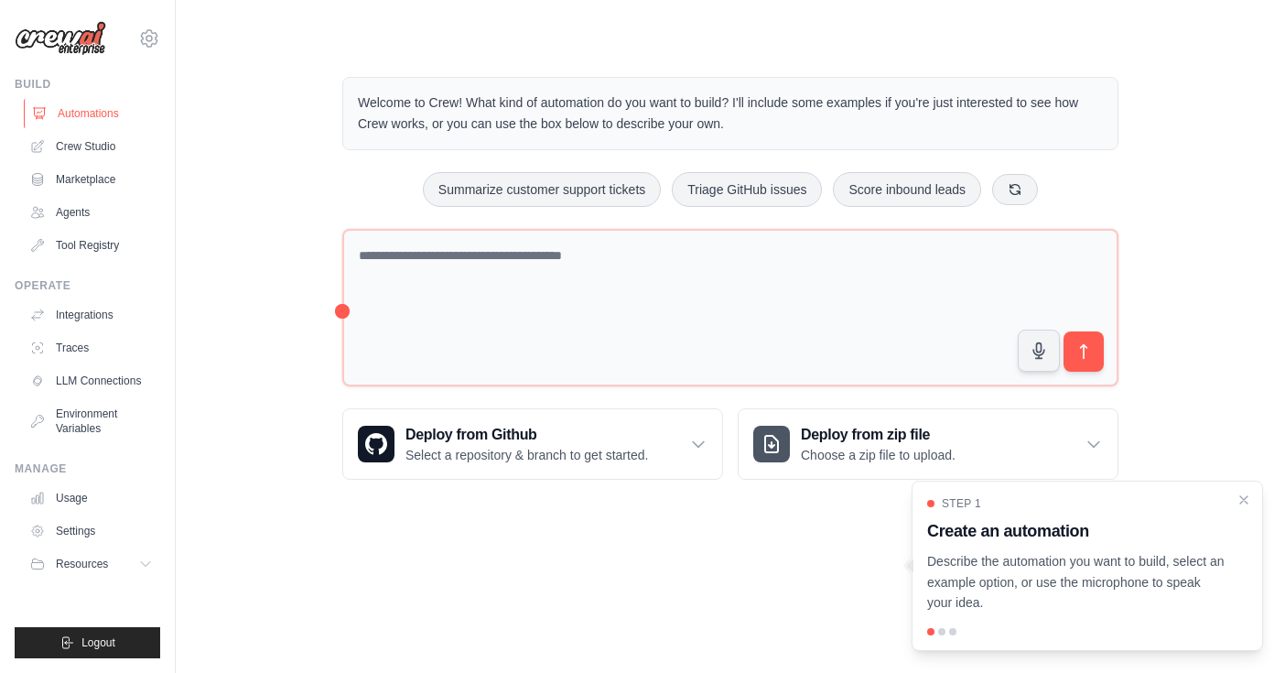
click at [78, 111] on link "Automations" at bounding box center [93, 113] width 138 height 29
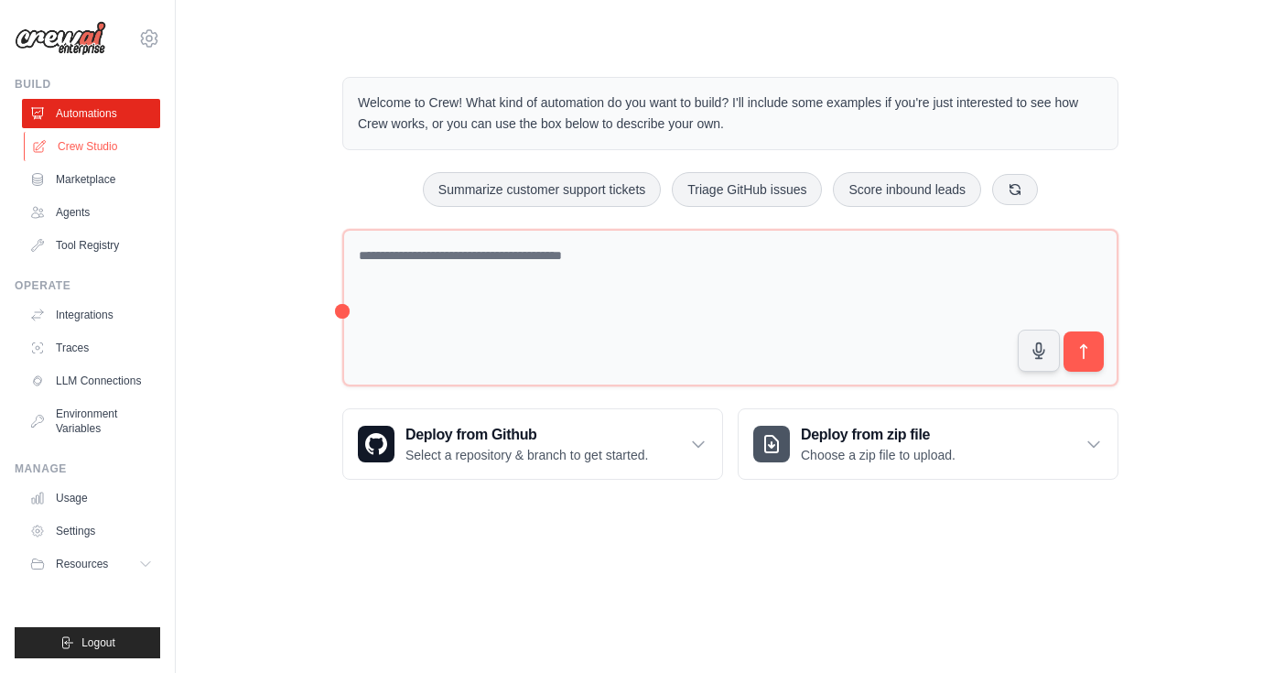
click at [77, 146] on link "Crew Studio" at bounding box center [93, 146] width 138 height 29
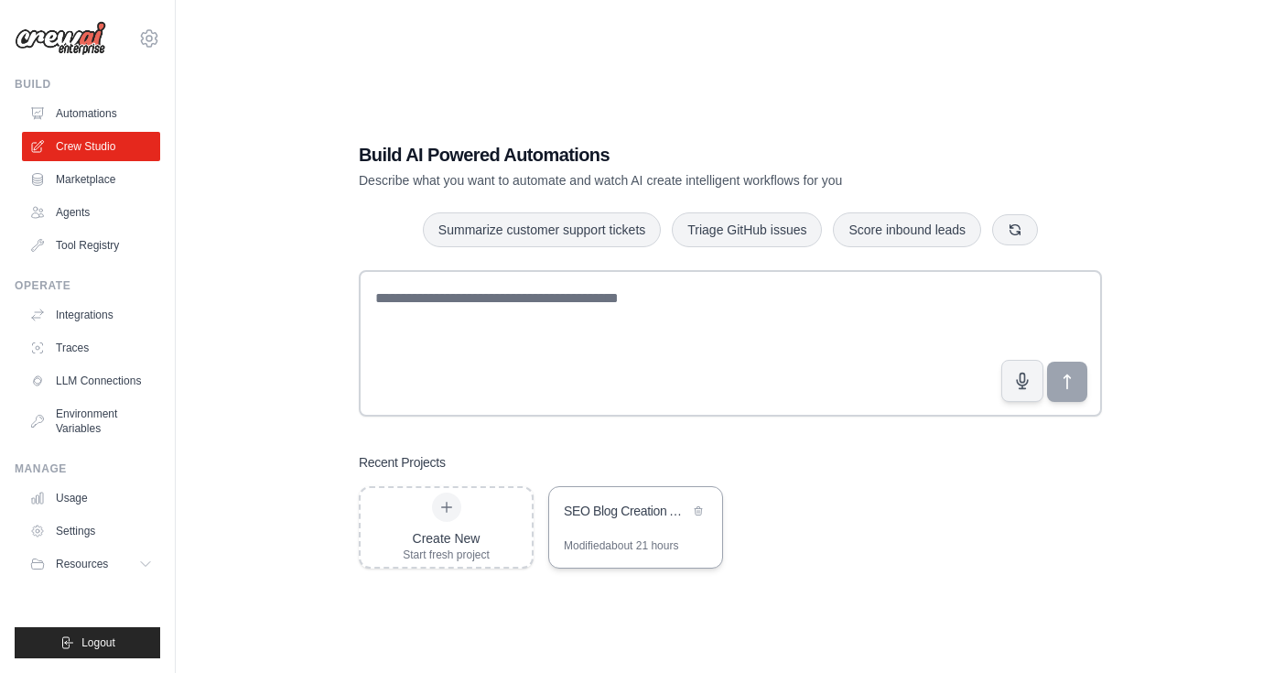
click at [639, 520] on div "SEO Blog Creation Assistant" at bounding box center [626, 512] width 125 height 22
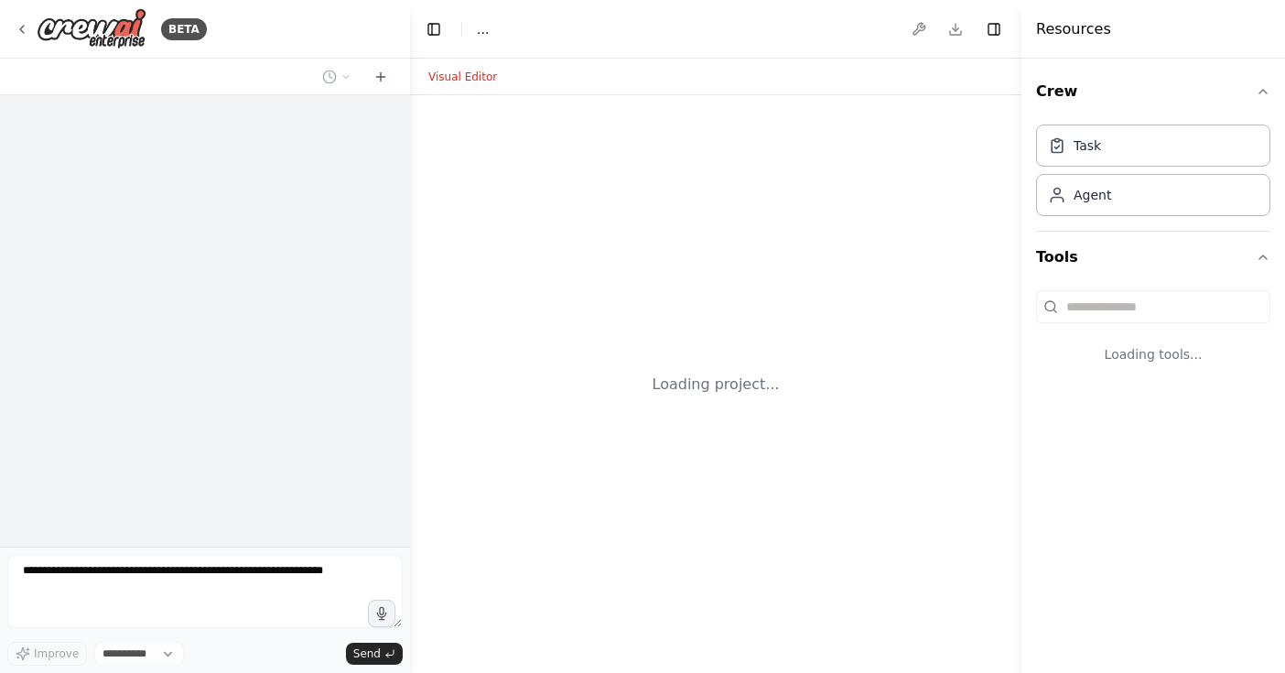
select select "****"
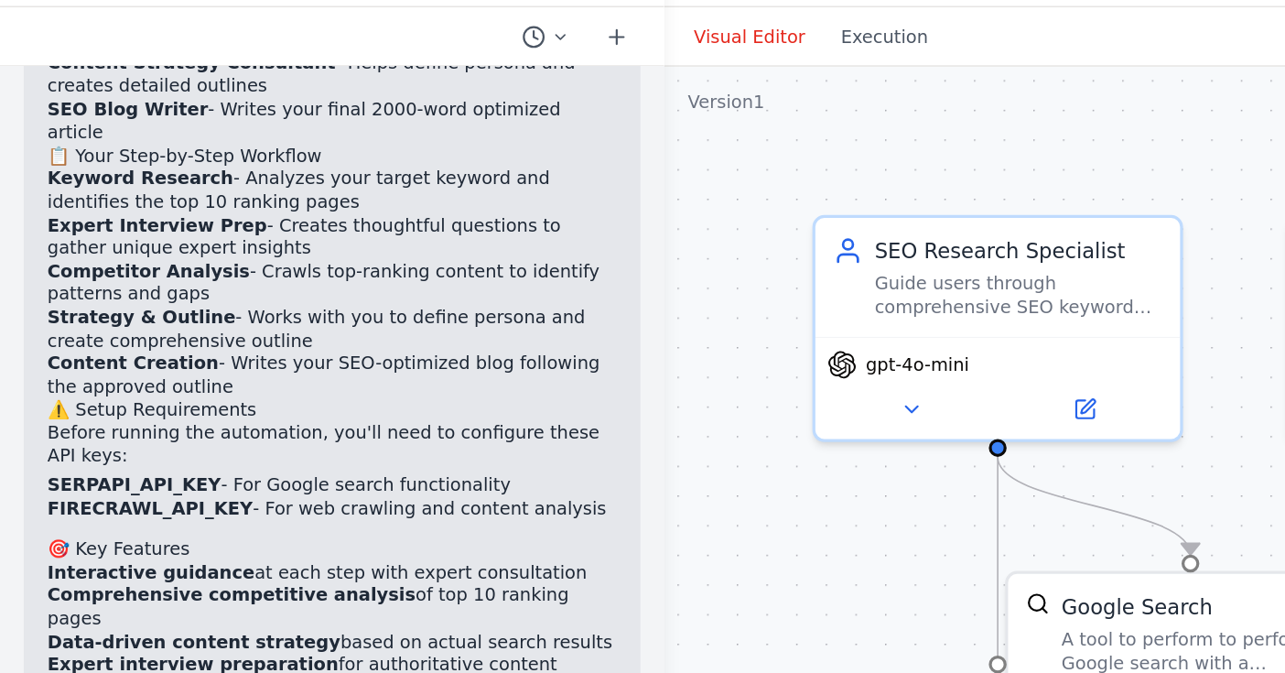
scroll to position [1625, 0]
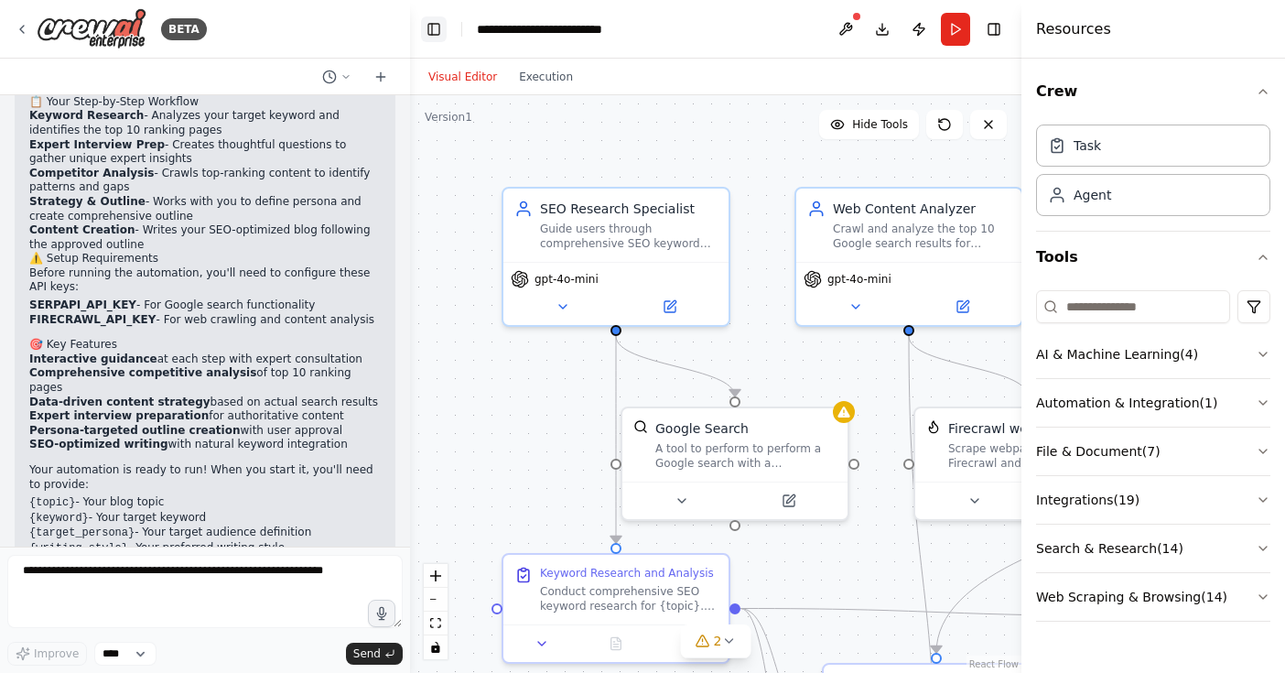
click at [434, 30] on button "Toggle Left Sidebar" at bounding box center [434, 29] width 26 height 26
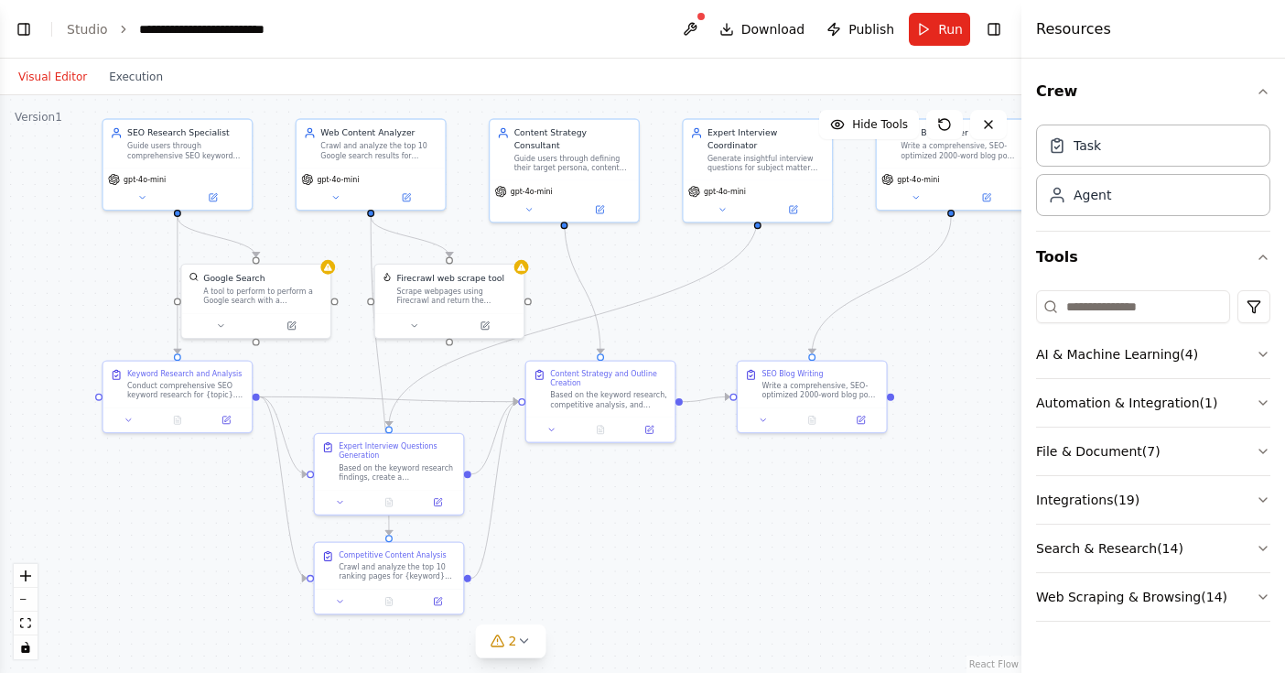
drag, startPoint x: 817, startPoint y: 371, endPoint x: 620, endPoint y: 263, distance: 225.2
click at [620, 263] on div ".deletable-edge-delete-btn { width: 20px; height: 20px; border: 0px solid #ffff…" at bounding box center [510, 383] width 1021 height 577
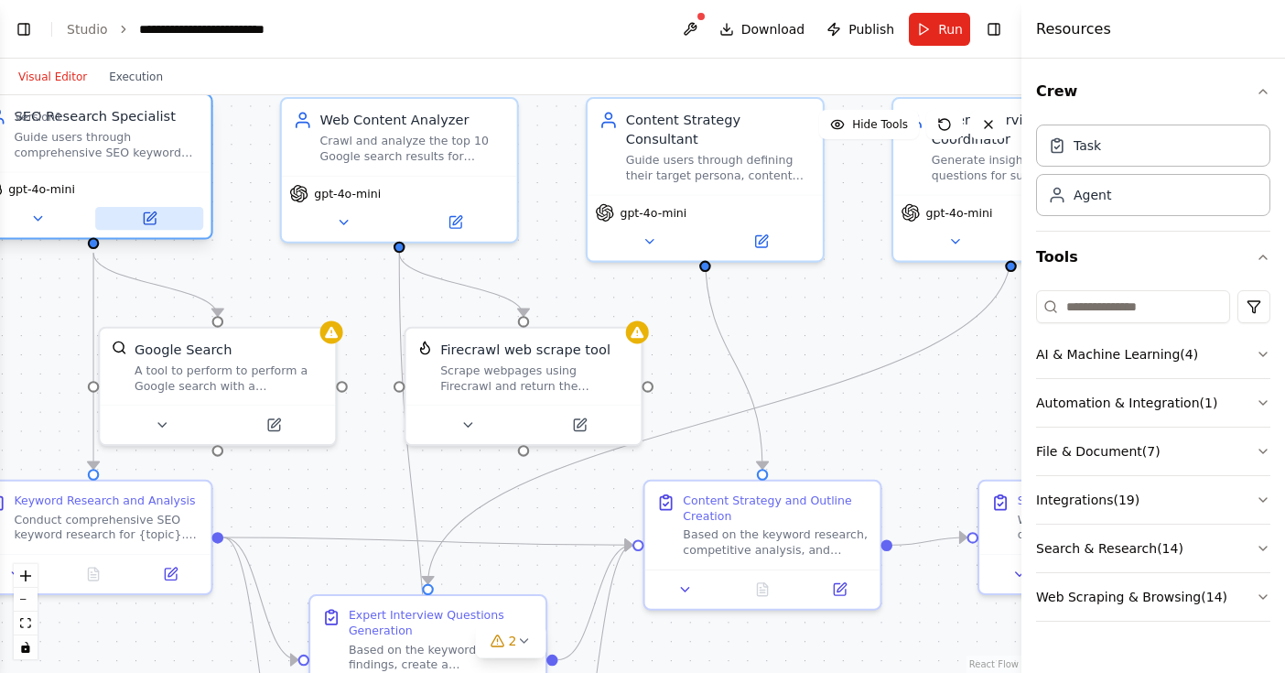
click at [149, 223] on icon at bounding box center [150, 218] width 12 height 12
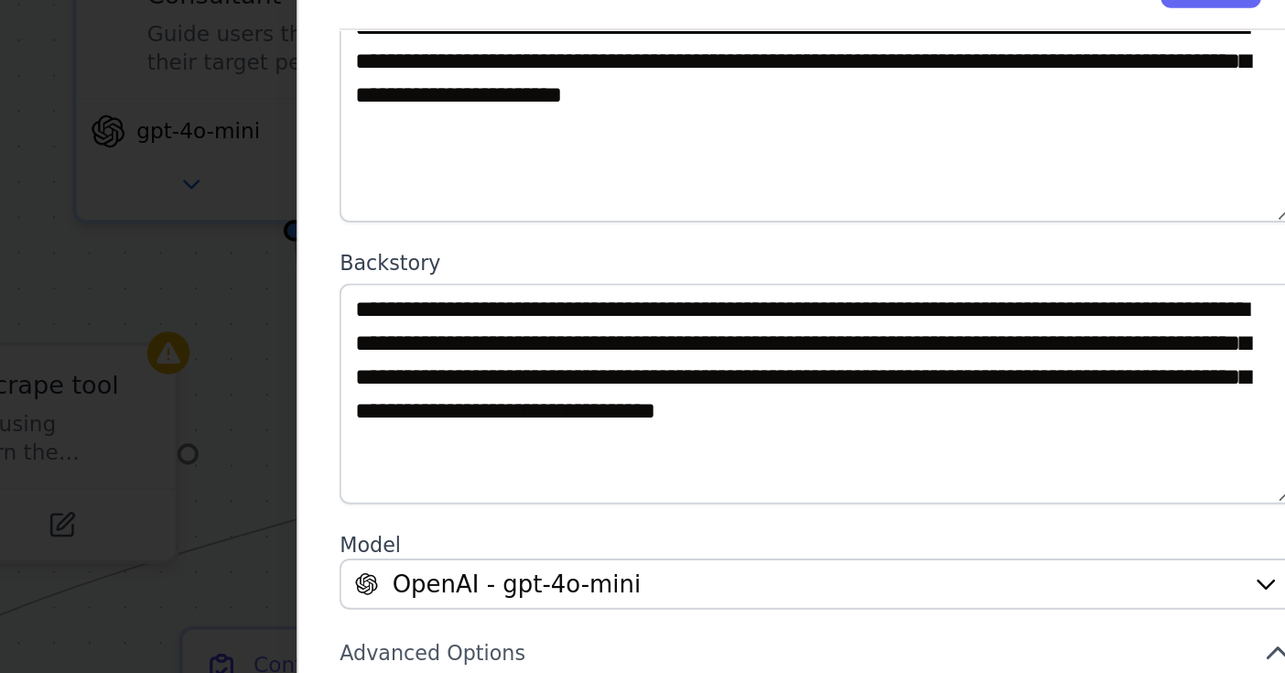
scroll to position [156, 0]
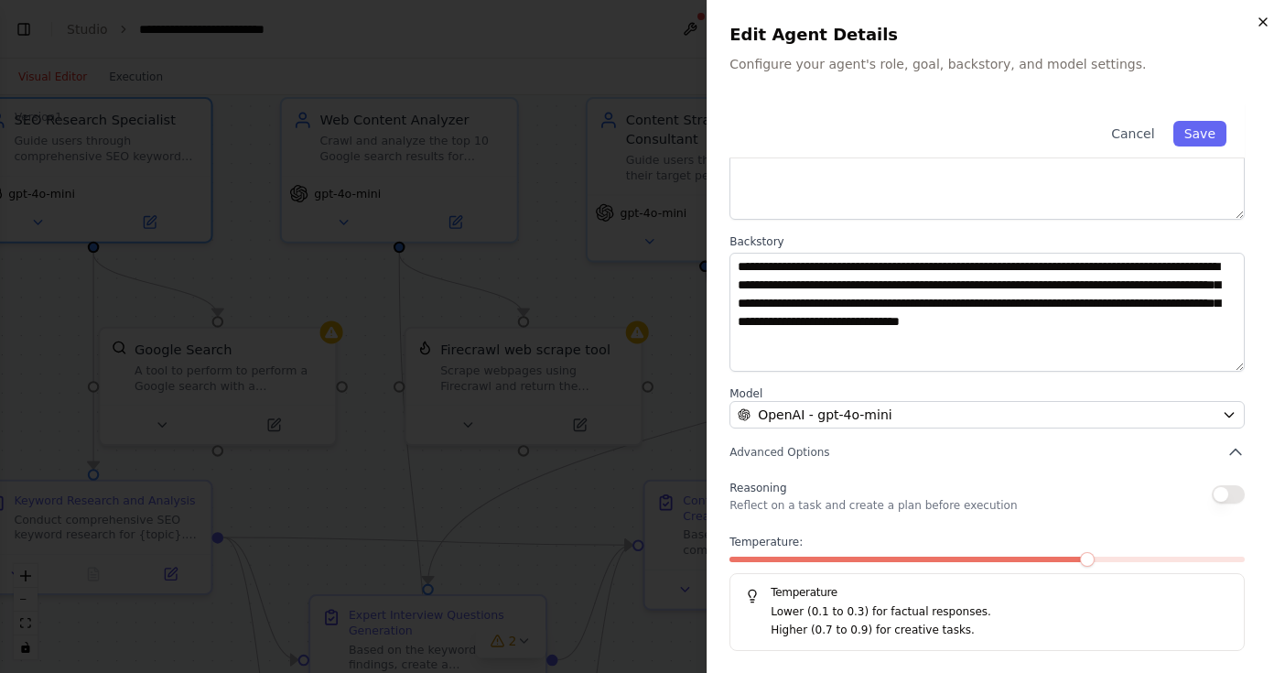
click at [1267, 27] on icon "button" at bounding box center [1263, 22] width 15 height 15
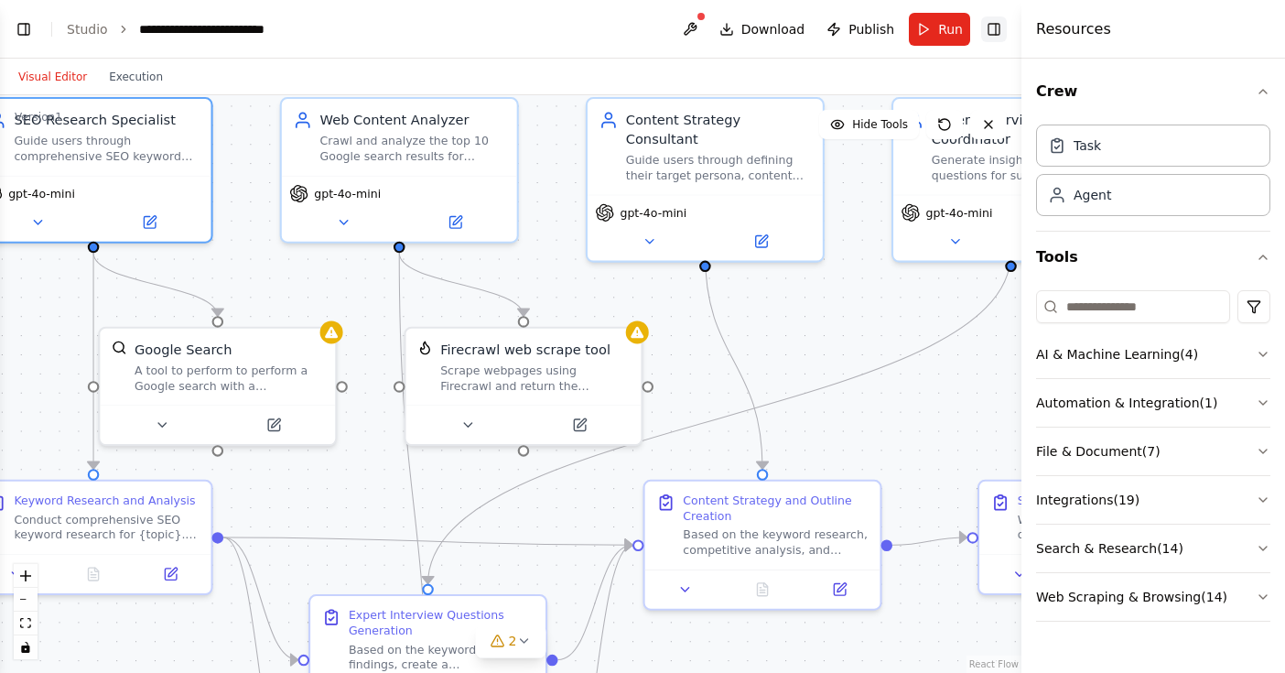
click at [1002, 23] on button "Toggle Right Sidebar" at bounding box center [994, 29] width 26 height 26
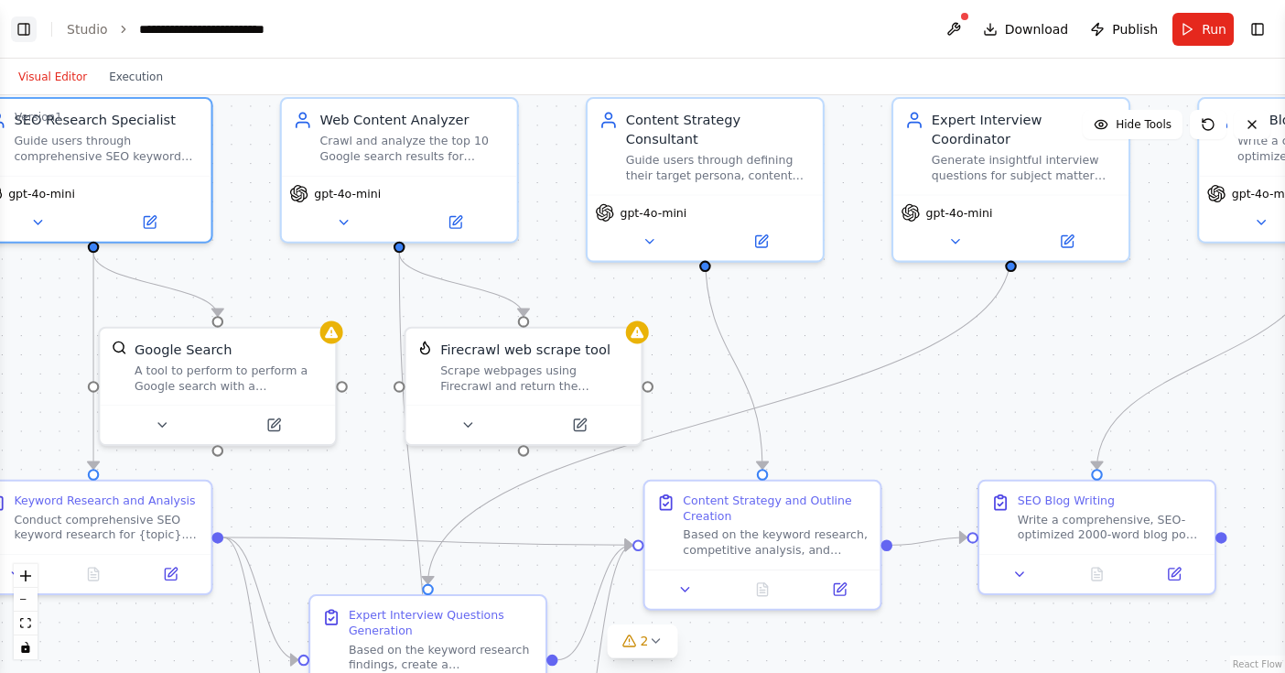
click at [22, 27] on button "Toggle Left Sidebar" at bounding box center [24, 29] width 26 height 26
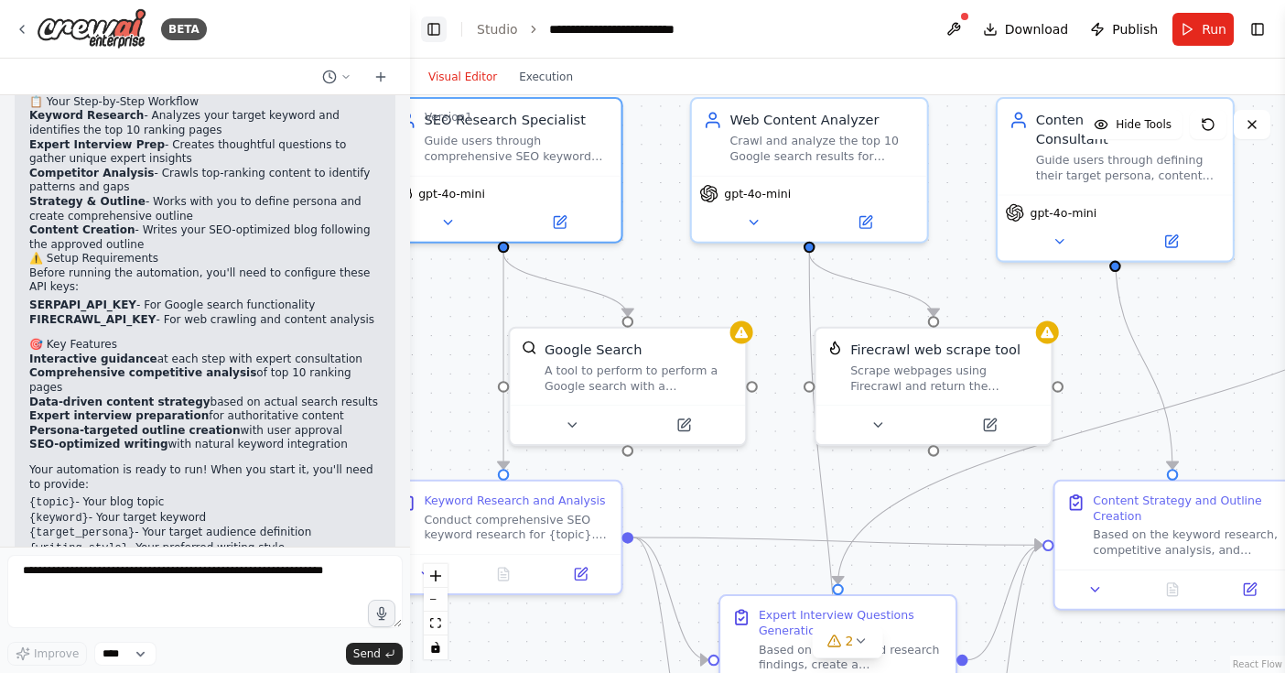
click at [434, 20] on button "Toggle Left Sidebar" at bounding box center [434, 29] width 26 height 26
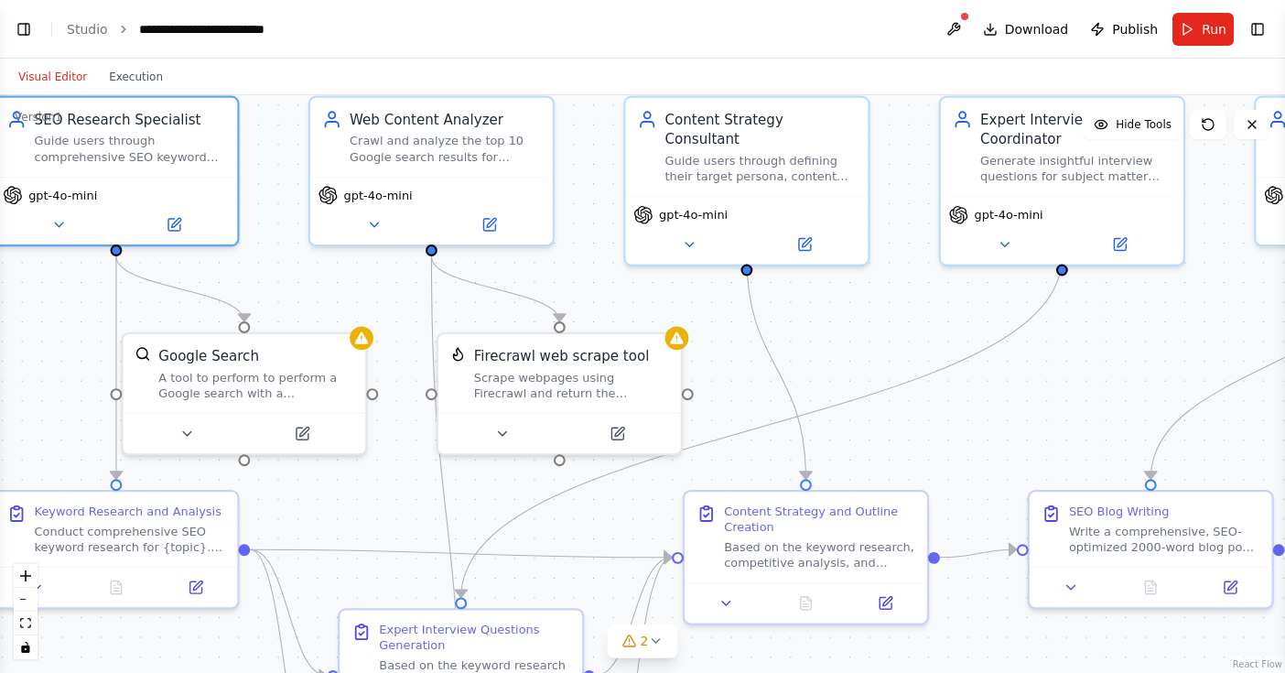
click at [905, 335] on div ".deletable-edge-delete-btn { width: 20px; height: 20px; border: 0px solid #ffff…" at bounding box center [642, 383] width 1285 height 577
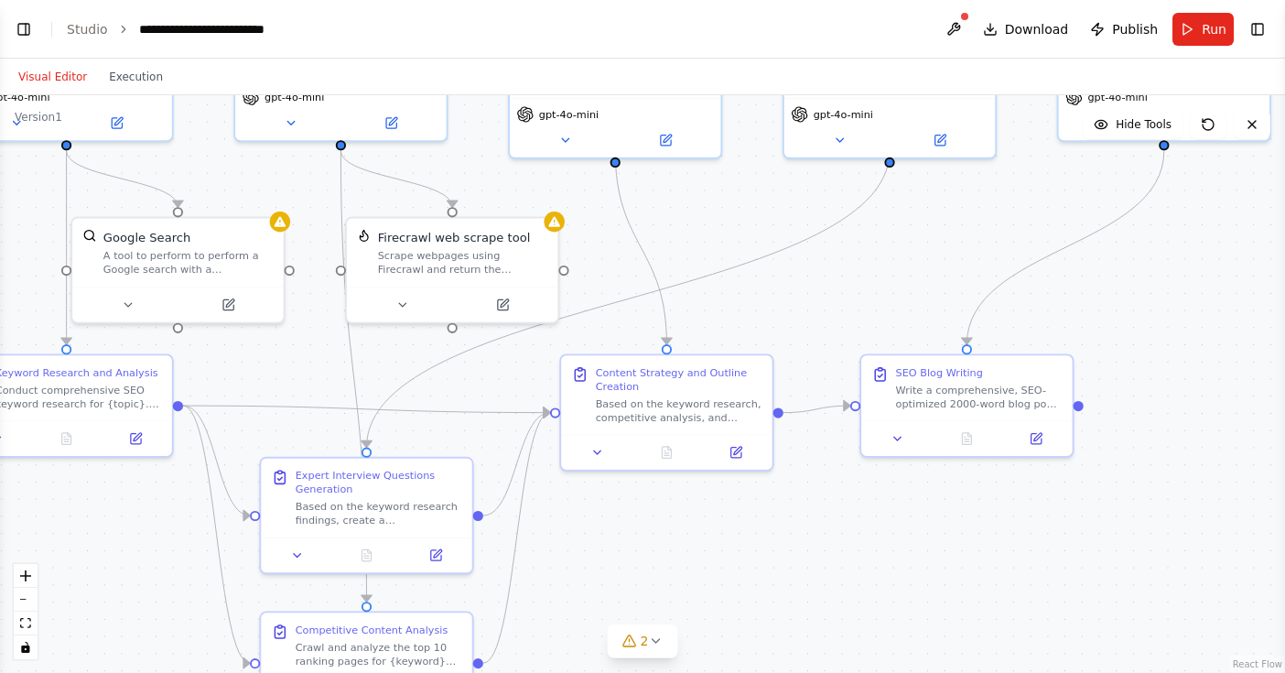
drag, startPoint x: 997, startPoint y: 372, endPoint x: 845, endPoint y: 254, distance: 191.8
click at [845, 254] on div ".deletable-edge-delete-btn { width: 20px; height: 20px; border: 0px solid #ffff…" at bounding box center [642, 383] width 1285 height 577
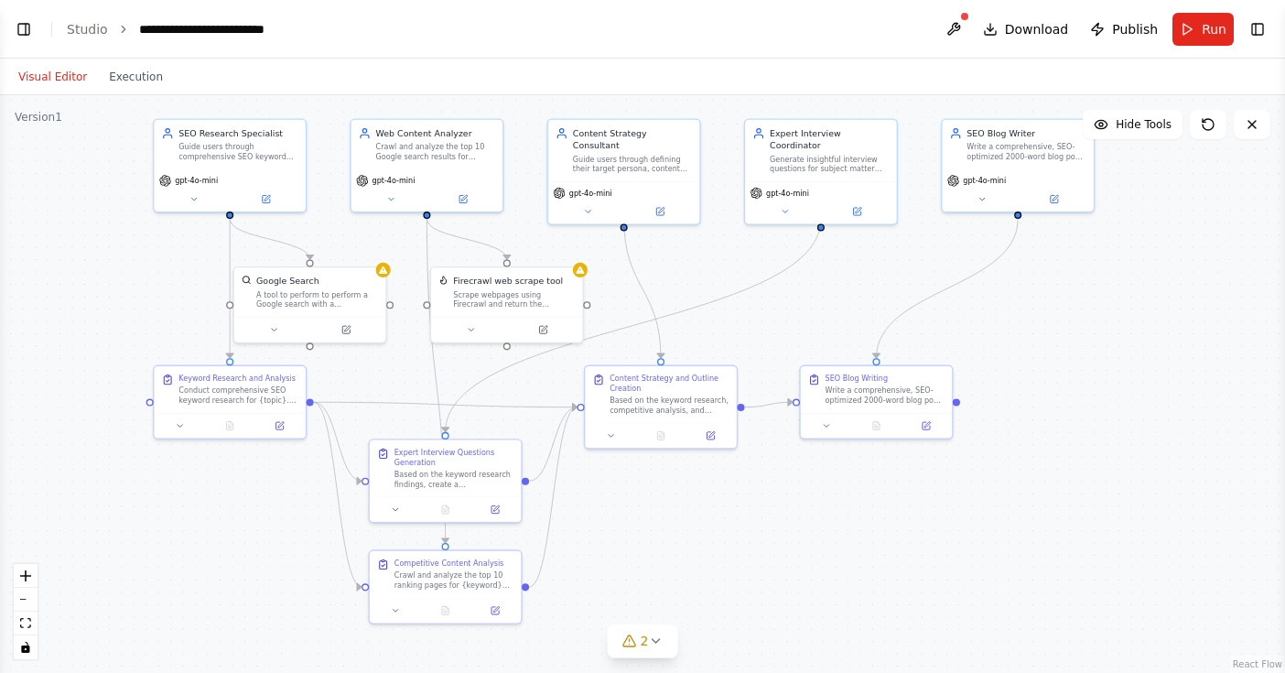
drag, startPoint x: 932, startPoint y: 262, endPoint x: 877, endPoint y: 299, distance: 67.3
click at [877, 299] on div ".deletable-edge-delete-btn { width: 20px; height: 20px; border: 0px solid #ffff…" at bounding box center [642, 383] width 1285 height 577
click at [19, 33] on button "Toggle Left Sidebar" at bounding box center [24, 29] width 26 height 26
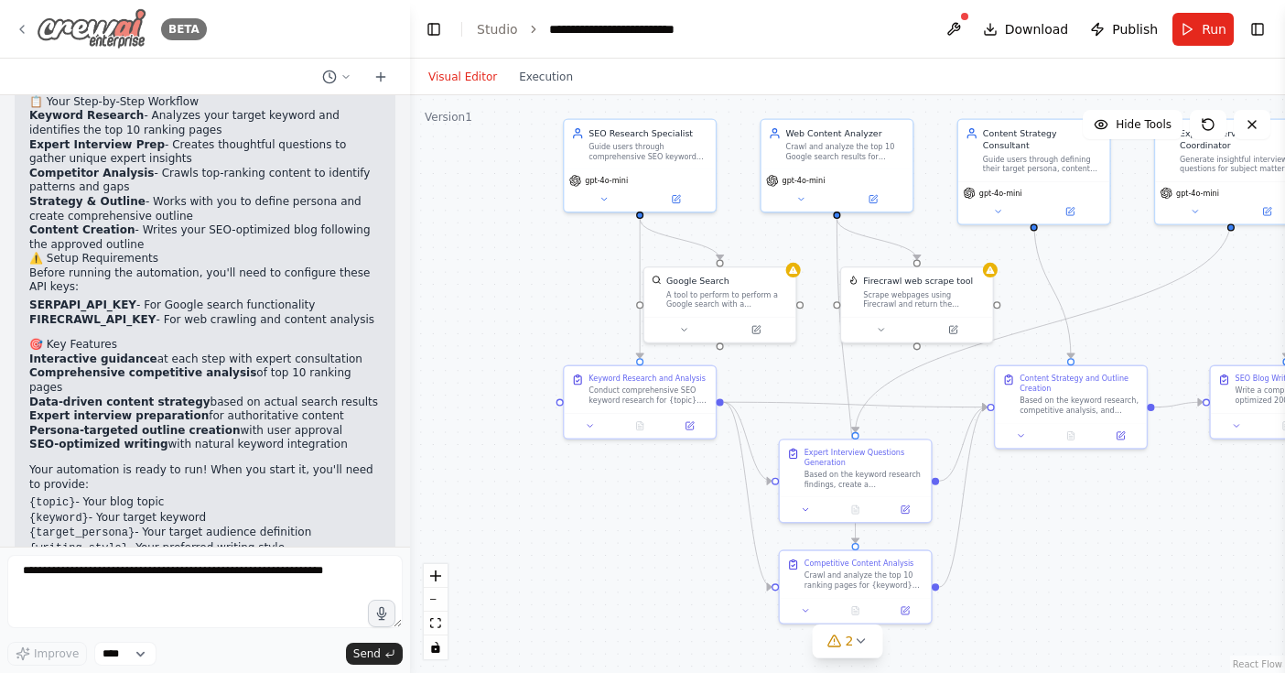
click at [23, 30] on icon at bounding box center [22, 29] width 15 height 15
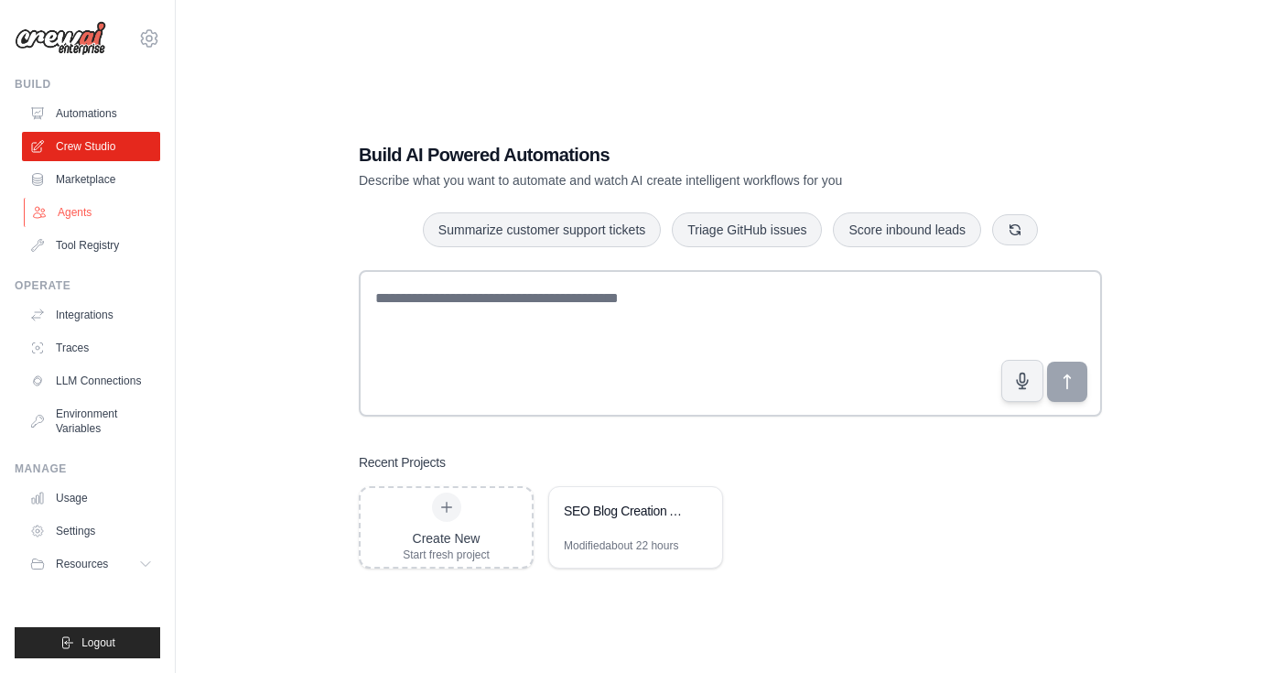
click at [75, 204] on link "Agents" at bounding box center [93, 212] width 138 height 29
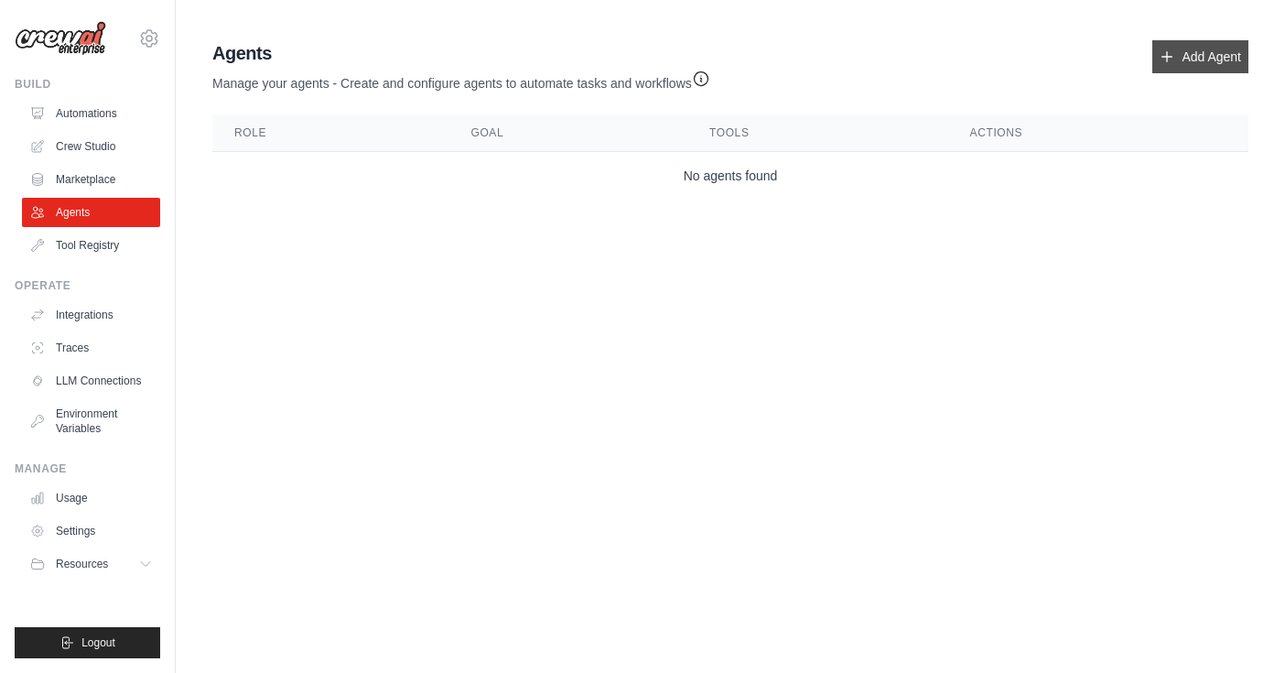
click at [1203, 56] on link "Add Agent" at bounding box center [1200, 56] width 96 height 33
